Goal: Transaction & Acquisition: Purchase product/service

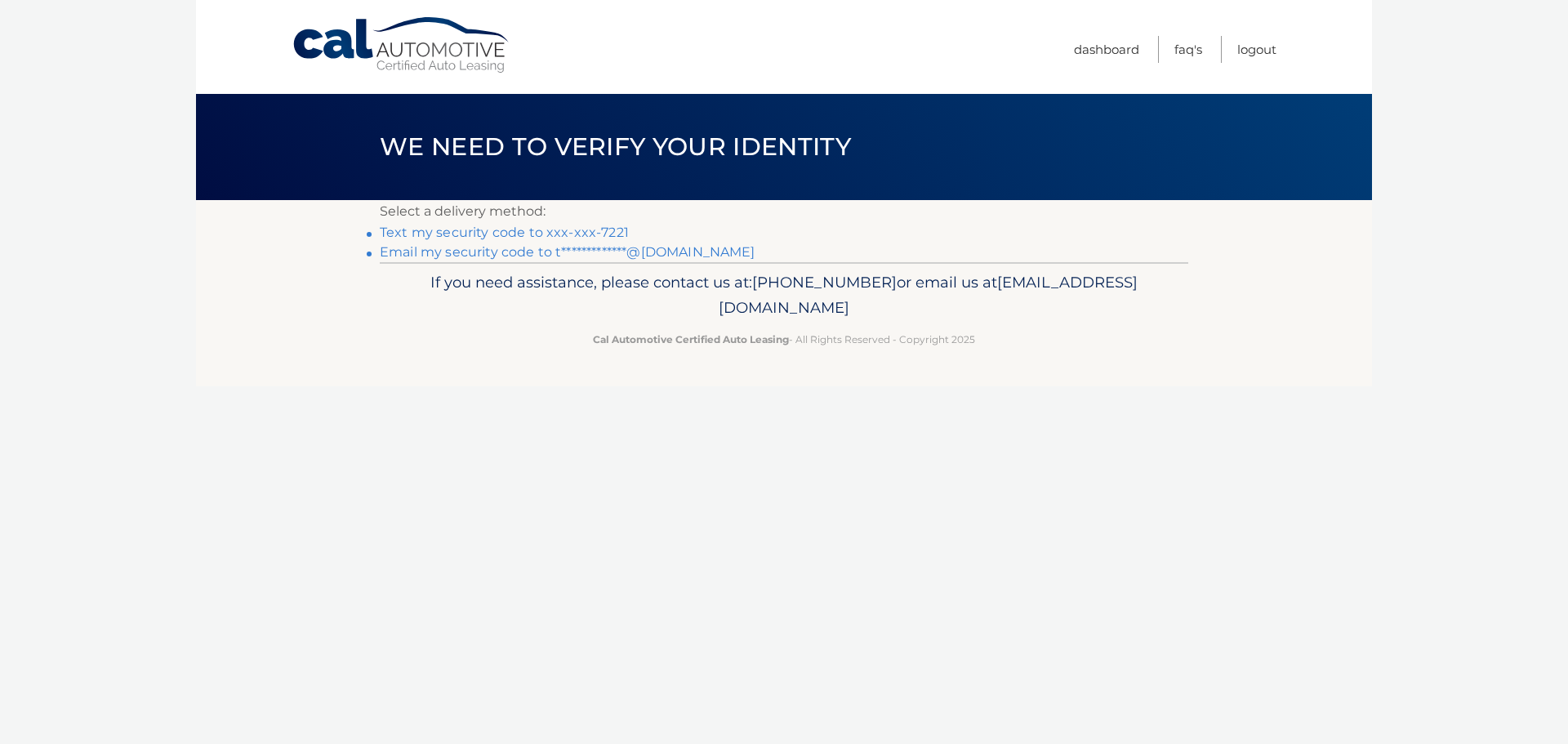
click at [497, 231] on link "Text my security code to xxx-xxx-7221" at bounding box center [504, 232] width 249 height 16
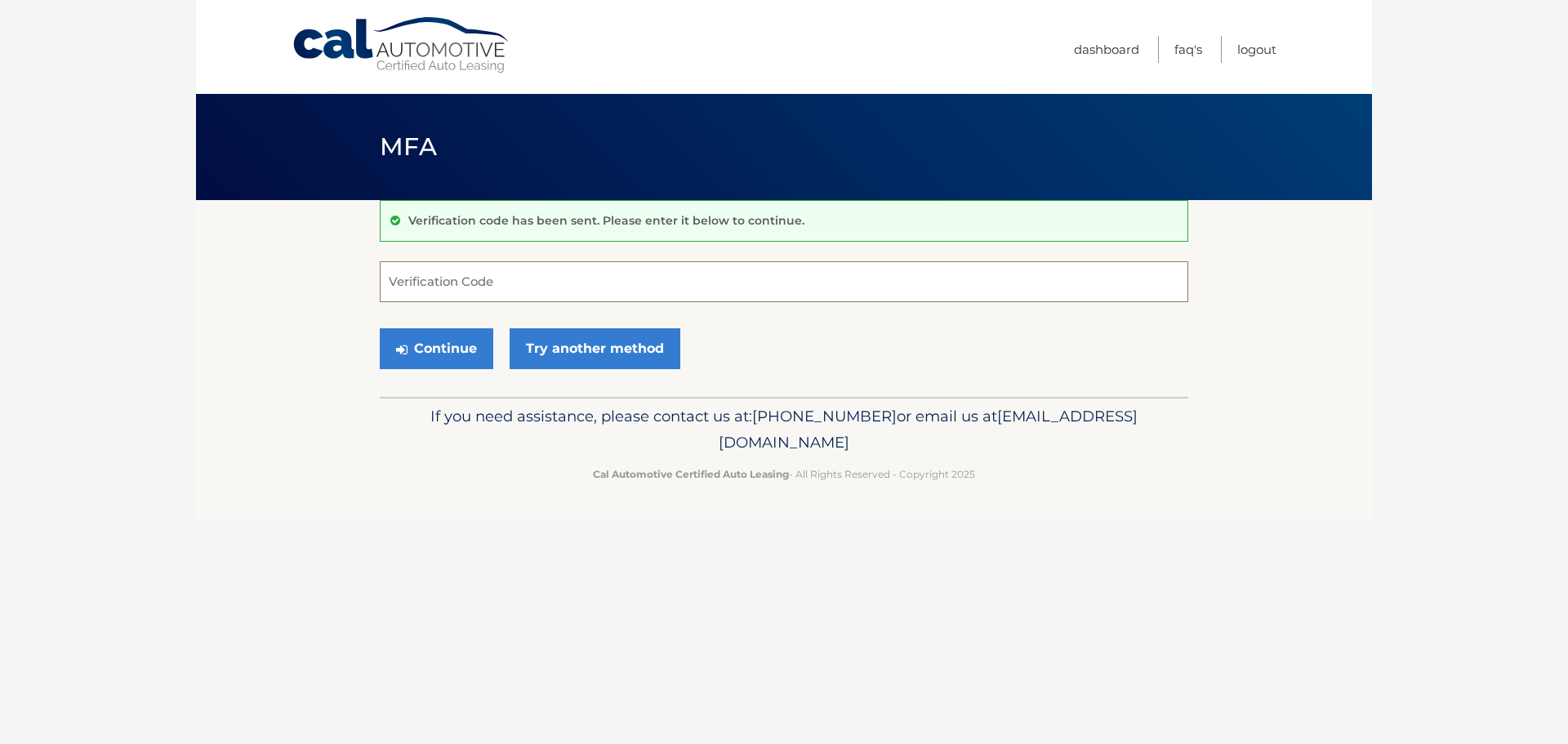
click at [591, 280] on input "Verification Code" at bounding box center [784, 281] width 809 height 41
type input "123823"
click at [442, 348] on button "Continue" at bounding box center [436, 348] width 113 height 41
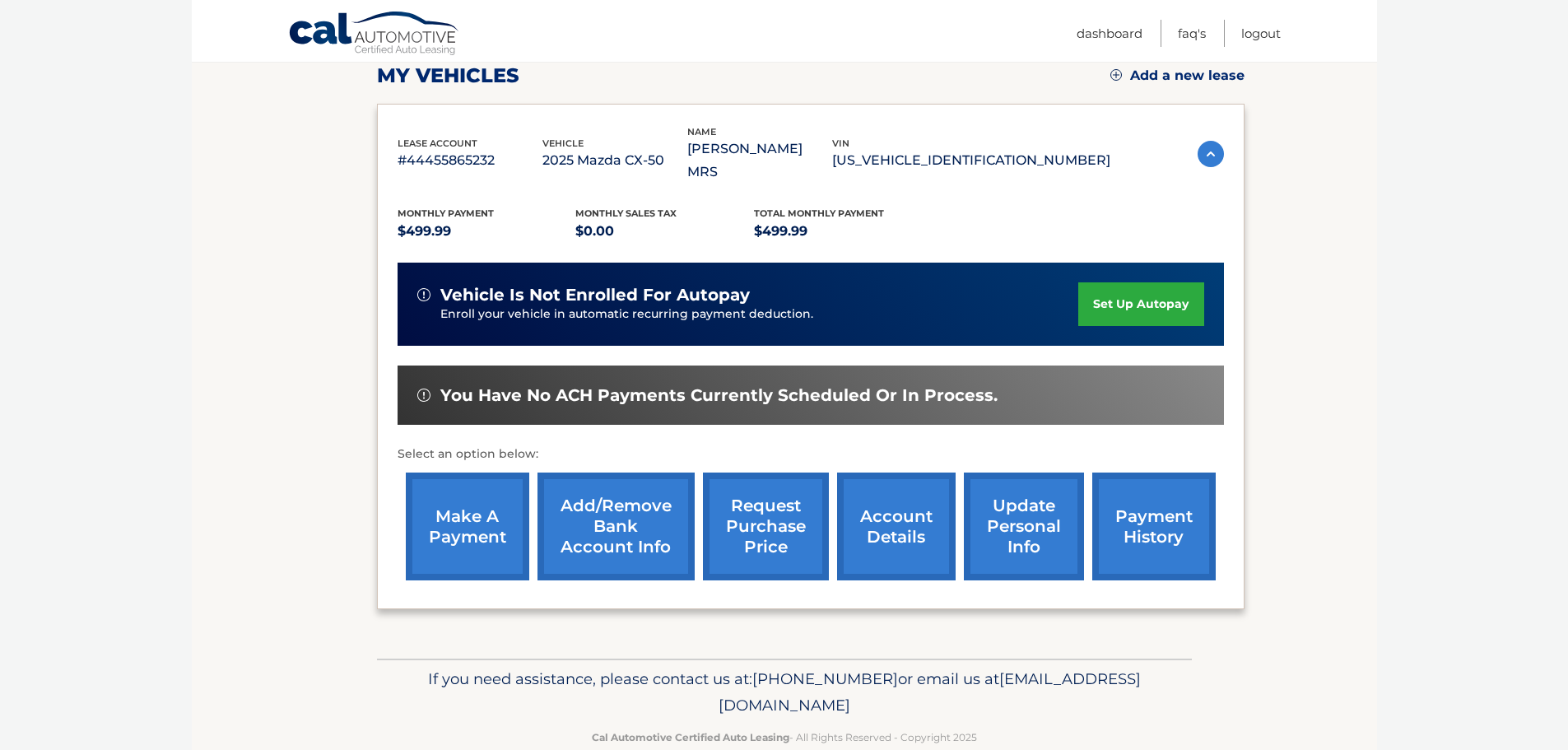
scroll to position [247, 0]
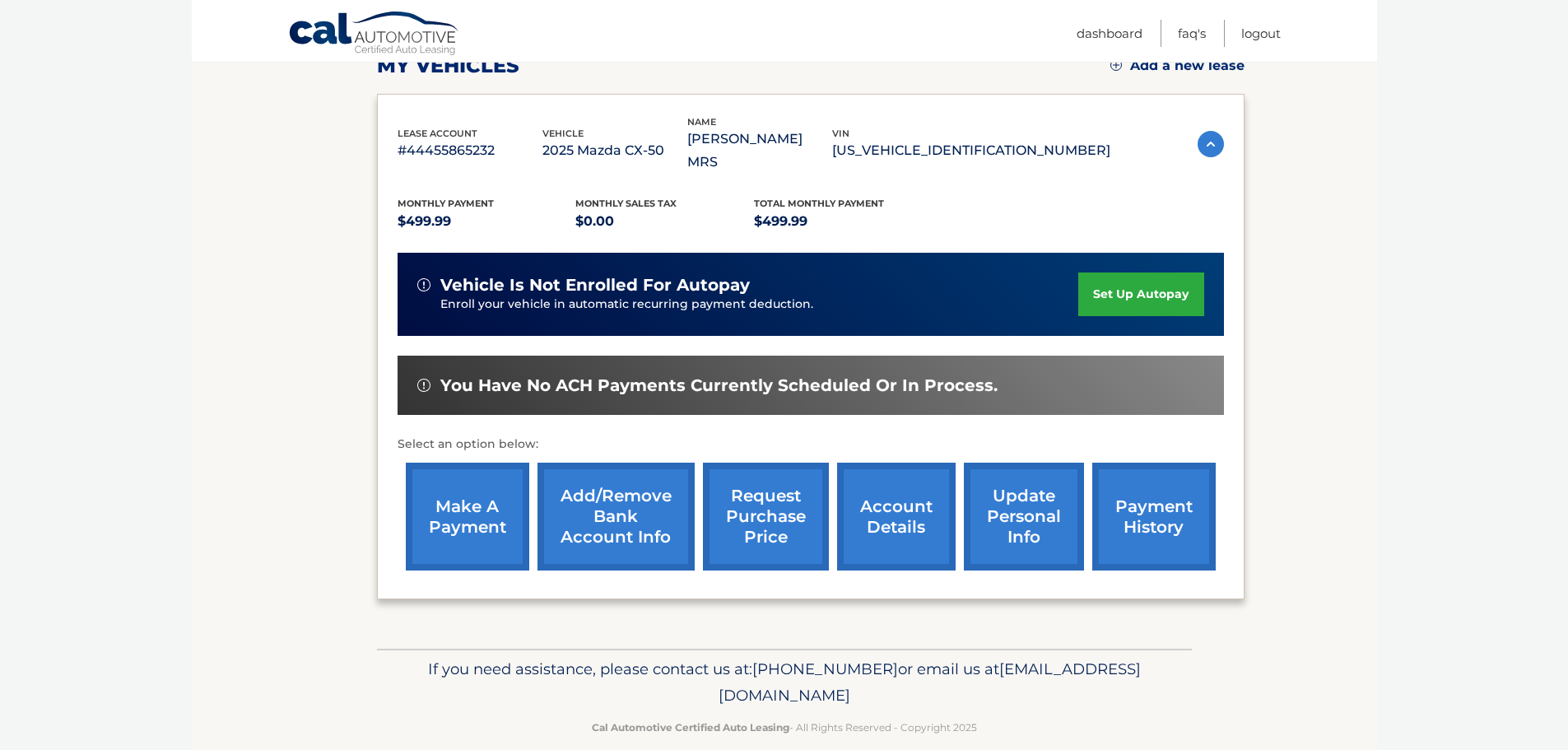
click at [457, 489] on link "make a payment" at bounding box center [467, 516] width 123 height 108
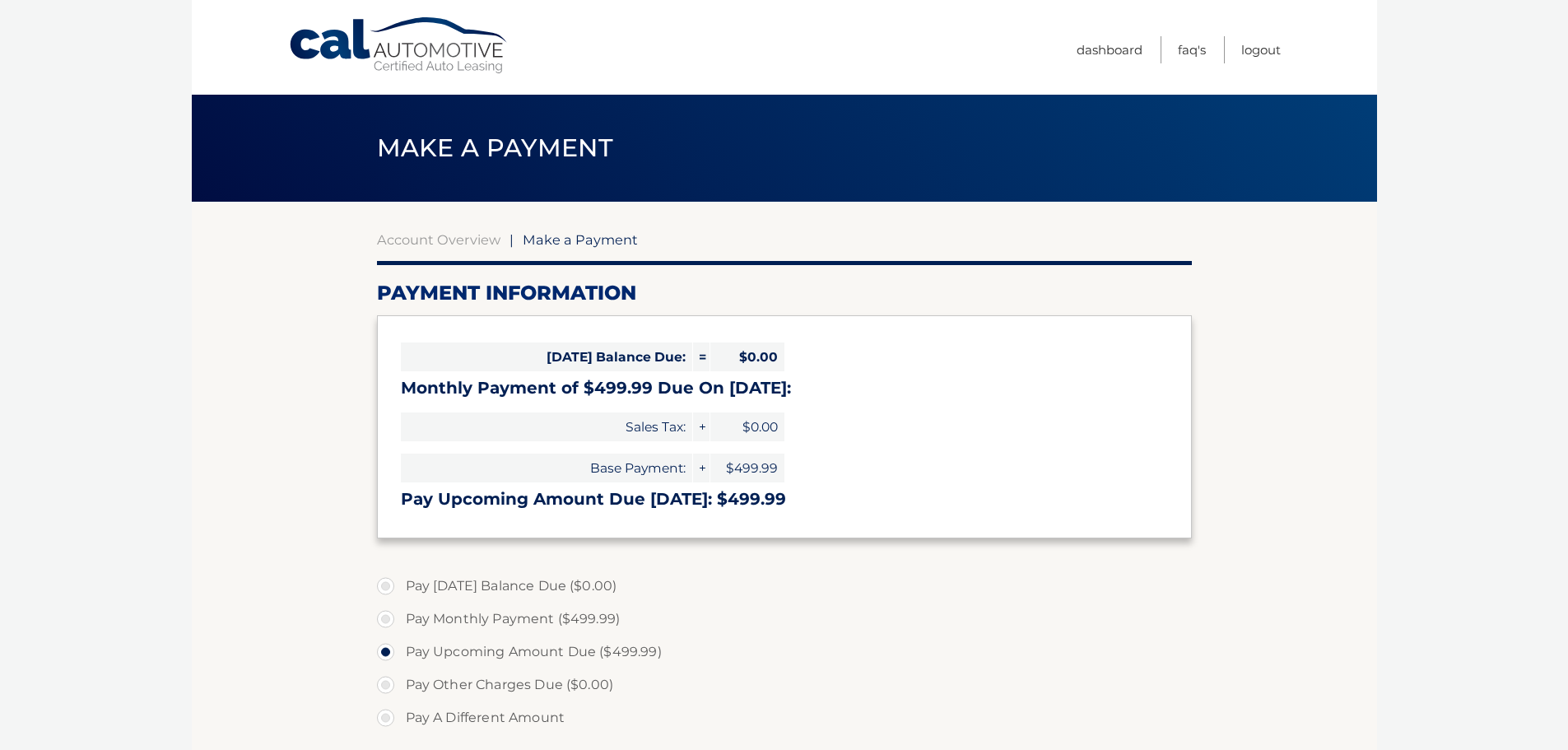
select select "MDQ5MDQzMTEtZmU5ZS00ODAwLTg5N2ItYWMyMzExZDI2YTdj"
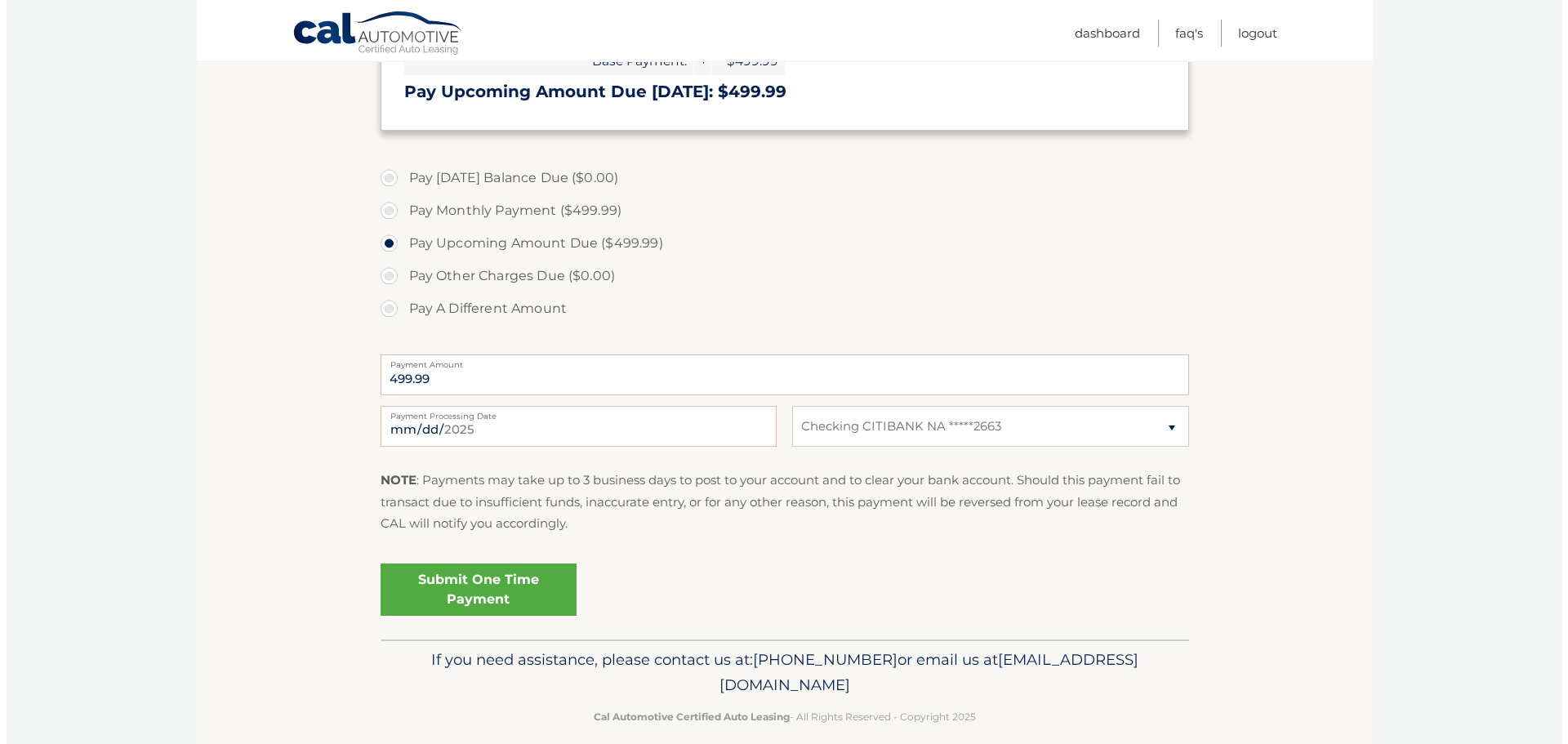
scroll to position [408, 0]
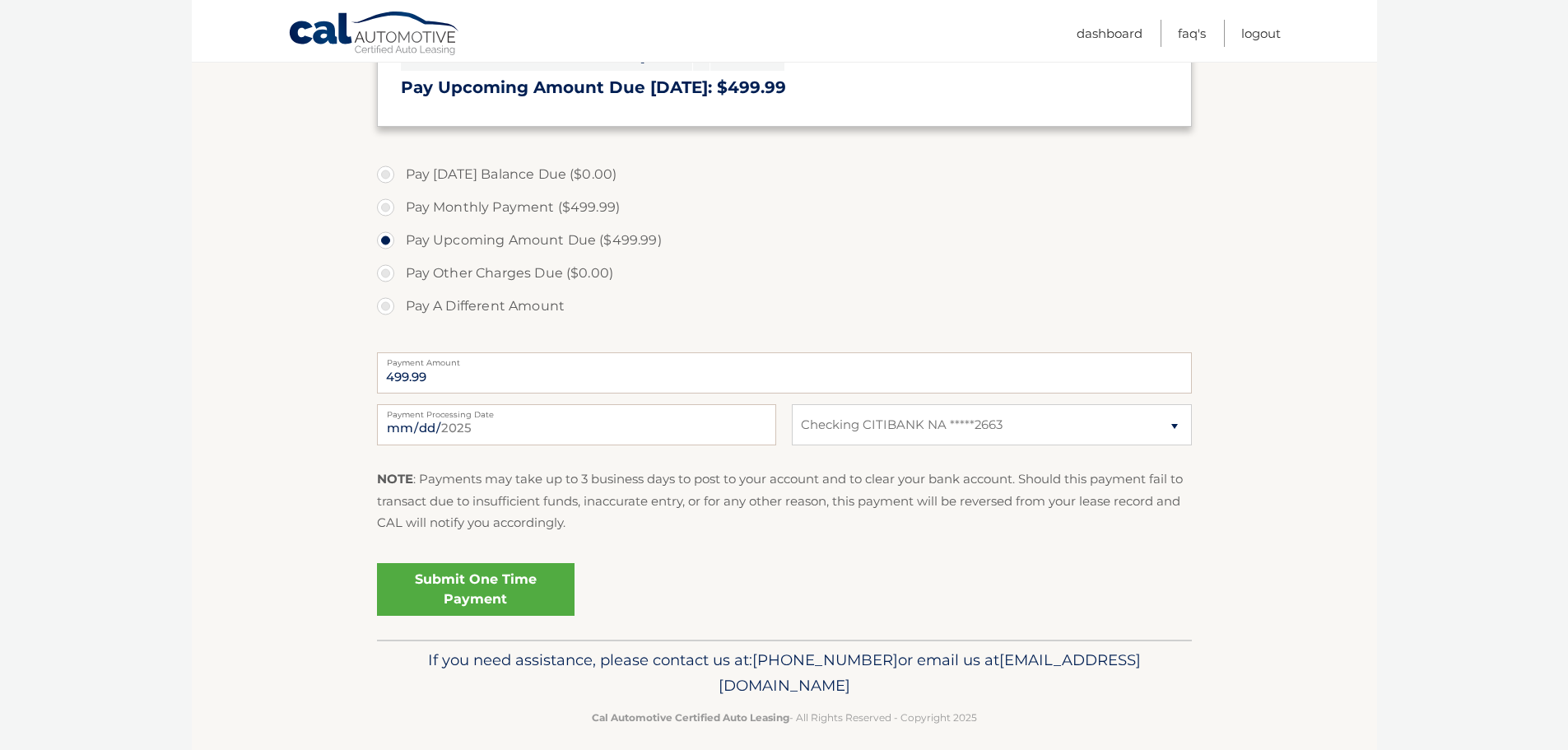
click at [474, 586] on link "Submit One Time Payment" at bounding box center [475, 589] width 197 height 52
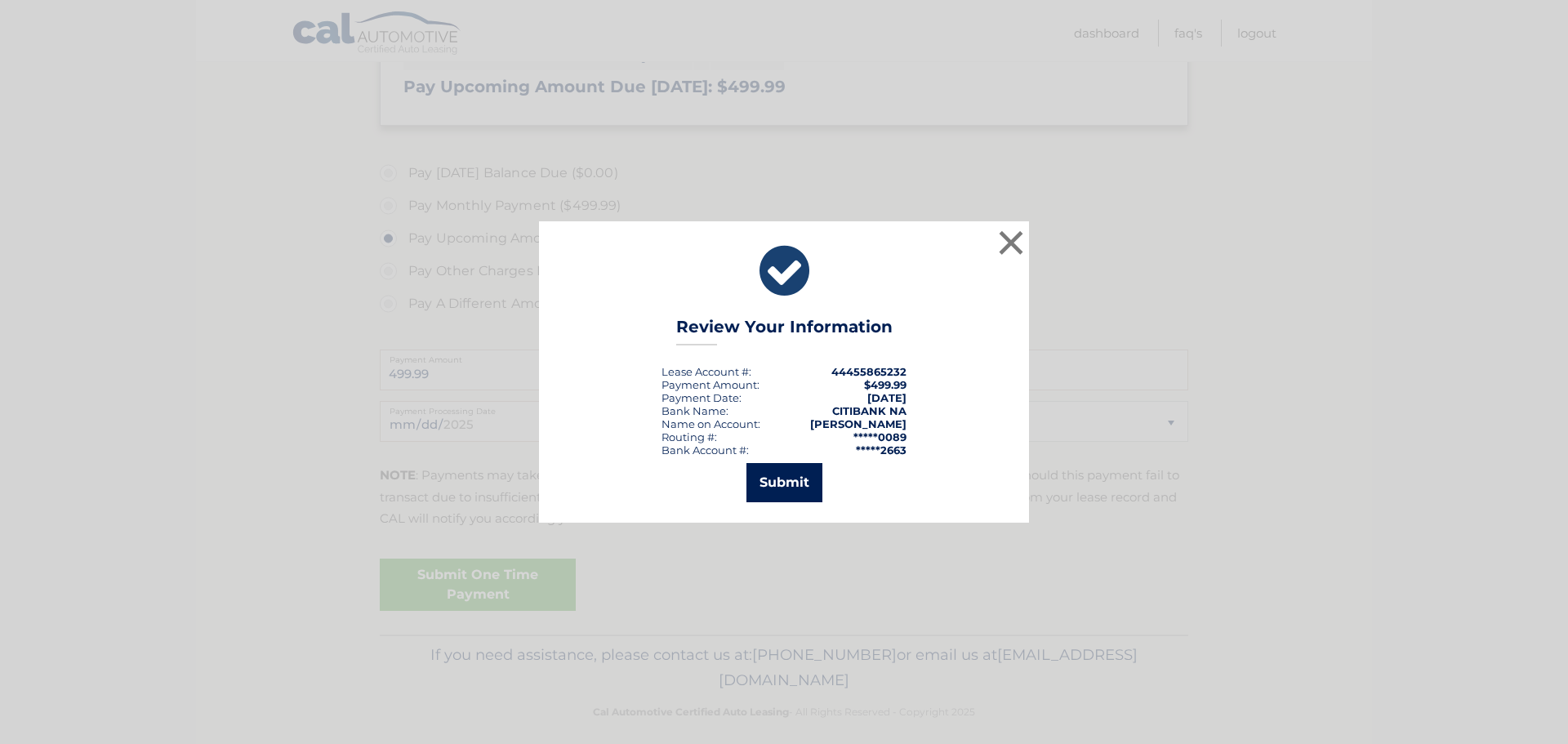
click at [785, 488] on button "Submit" at bounding box center [785, 482] width 76 height 39
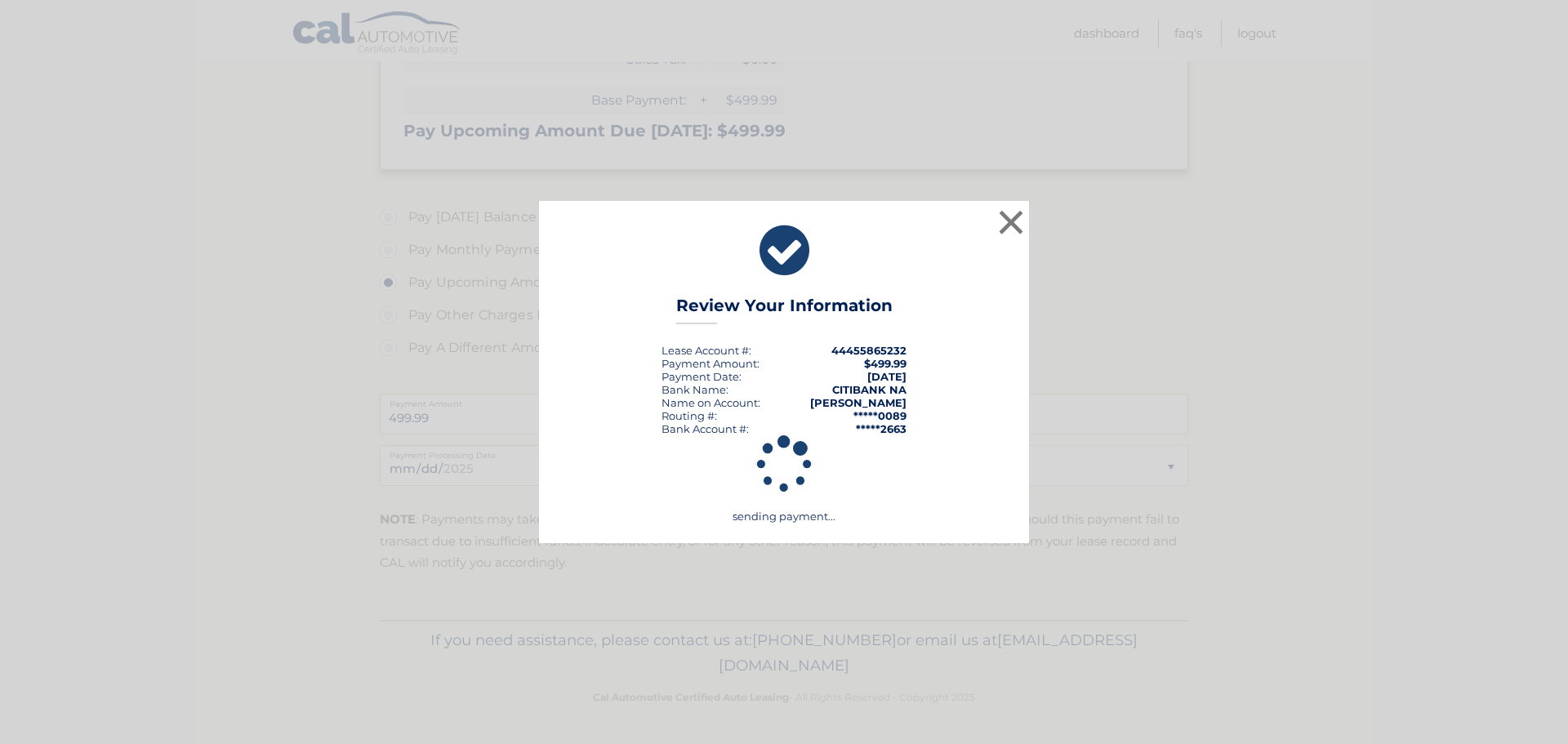
scroll to position [365, 0]
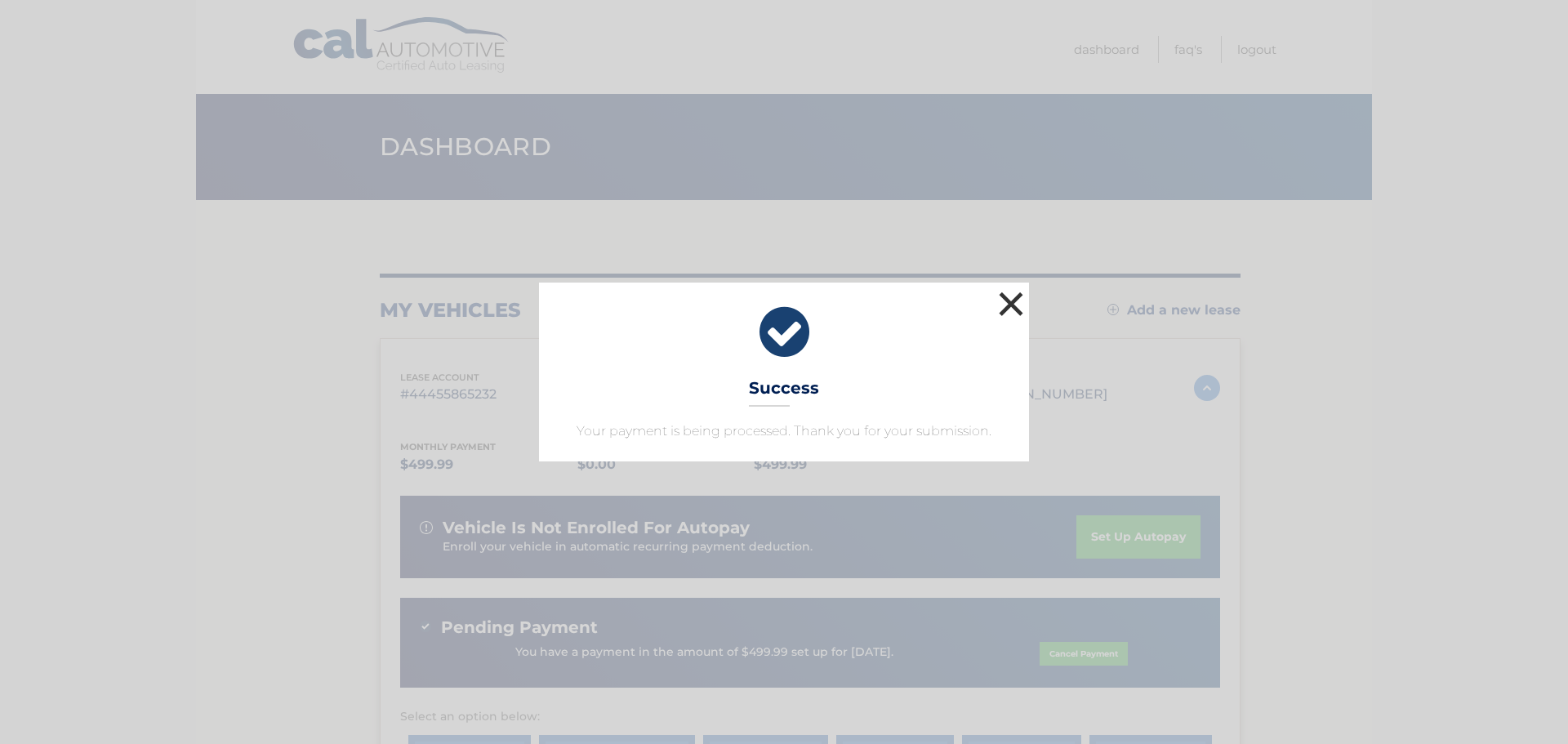
click at [1005, 300] on button "×" at bounding box center [1011, 304] width 33 height 33
